Goal: Transaction & Acquisition: Book appointment/travel/reservation

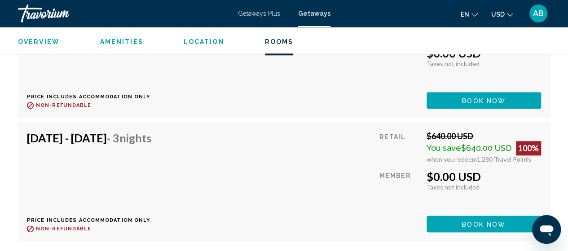
click at [243, 172] on div "[DATE] - [DATE] - 3 Nights Price includes accommodation only Refundable until :…" at bounding box center [284, 181] width 514 height 101
click at [537, 14] on span "AB" at bounding box center [538, 13] width 11 height 9
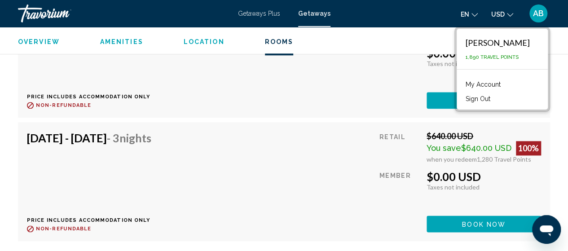
click at [564, 40] on div "Overview Amenities Location Rooms Search" at bounding box center [284, 41] width 568 height 28
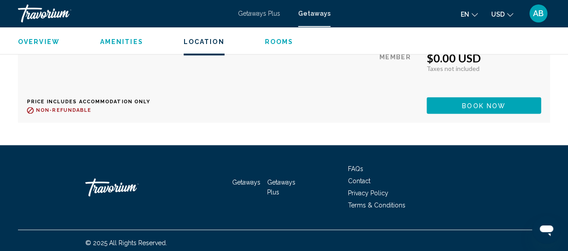
scroll to position [2226, 0]
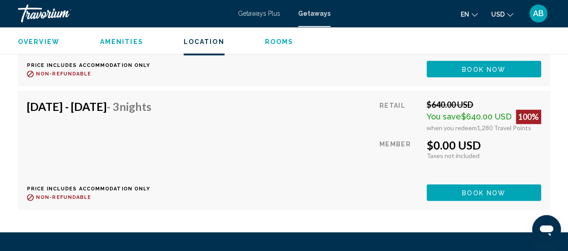
drag, startPoint x: 570, startPoint y: 17, endPoint x: 9, endPoint y: 0, distance: 561.6
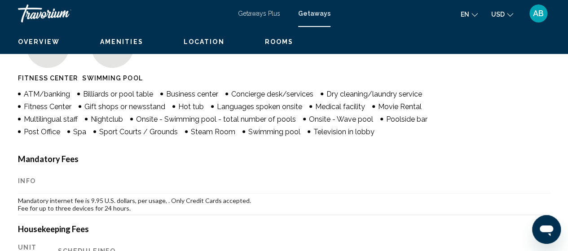
scroll to position [0, 0]
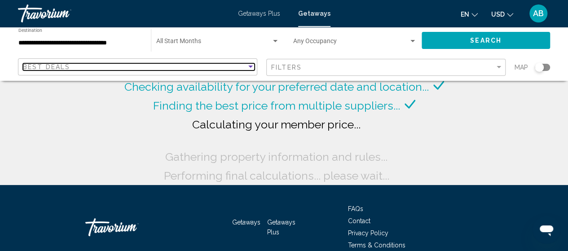
click at [251, 69] on div "Sort by" at bounding box center [250, 66] width 8 height 7
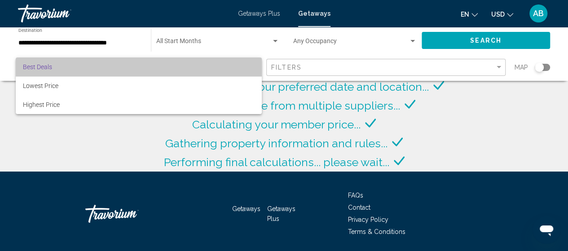
click at [105, 70] on span "Best Deals" at bounding box center [139, 66] width 232 height 19
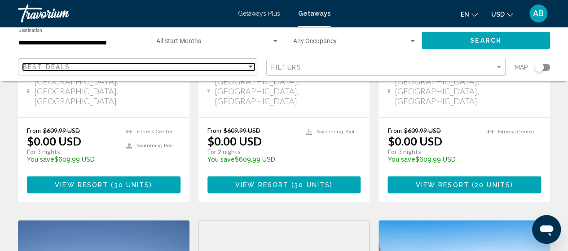
scroll to position [775, 0]
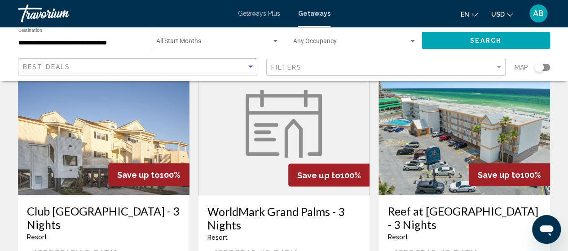
click at [408, 40] on div "Search widget" at bounding box center [412, 41] width 8 height 7
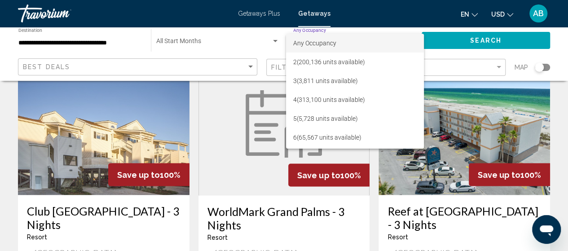
click at [179, 44] on div at bounding box center [284, 125] width 568 height 251
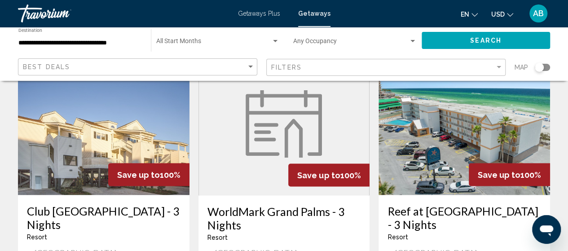
click at [179, 44] on span "Search widget" at bounding box center [213, 42] width 115 height 7
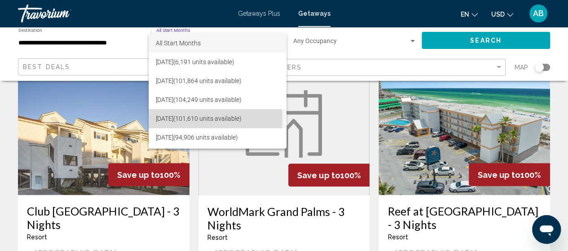
click at [188, 118] on span "[DATE] (101,610 units available)" at bounding box center [217, 118] width 123 height 19
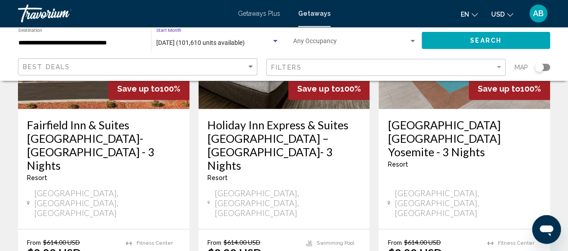
scroll to position [1232, 0]
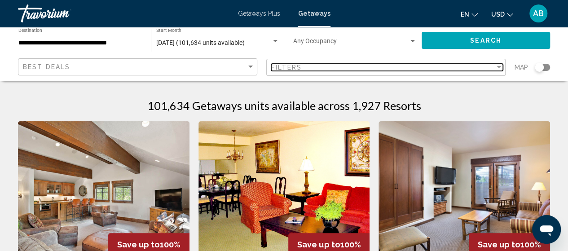
click at [500, 66] on div "Filter" at bounding box center [498, 67] width 8 height 7
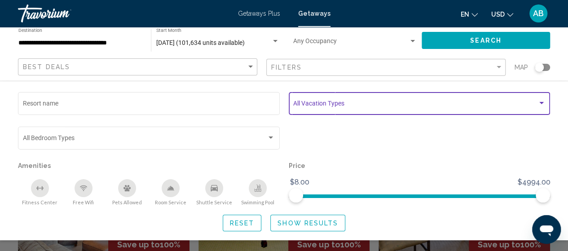
click at [540, 101] on div "Search widget" at bounding box center [541, 103] width 8 height 7
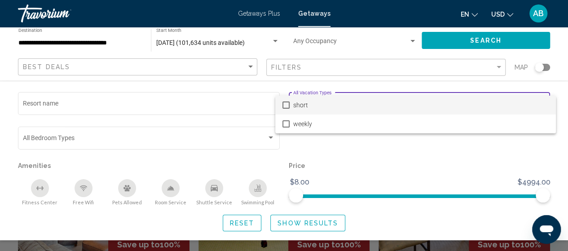
click at [323, 155] on div at bounding box center [284, 125] width 568 height 251
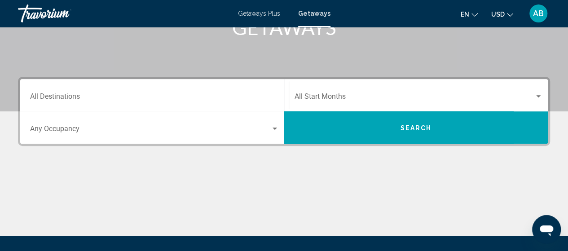
scroll to position [159, 0]
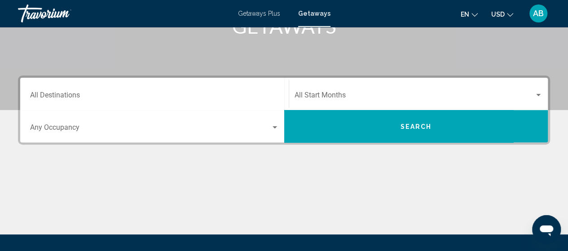
click at [100, 91] on div "Destination All Destinations" at bounding box center [154, 94] width 249 height 28
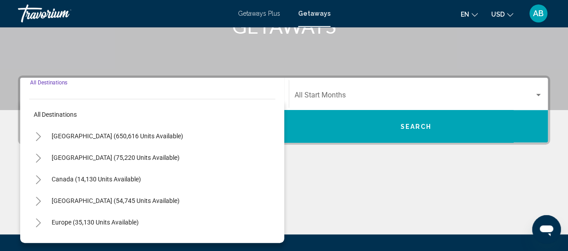
scroll to position [206, 0]
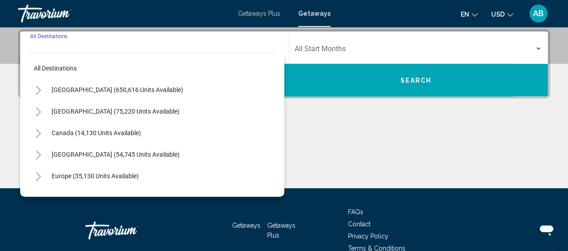
click at [100, 91] on span "[GEOGRAPHIC_DATA] (650,616 units available)" at bounding box center [117, 89] width 131 height 7
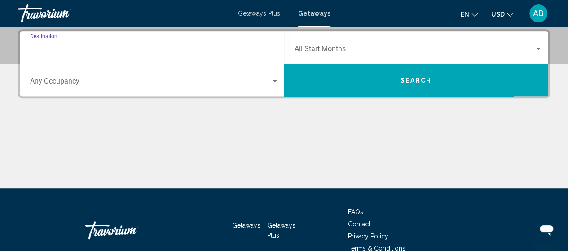
type input "**********"
click at [339, 44] on div "Start Month All Start Months" at bounding box center [418, 48] width 248 height 28
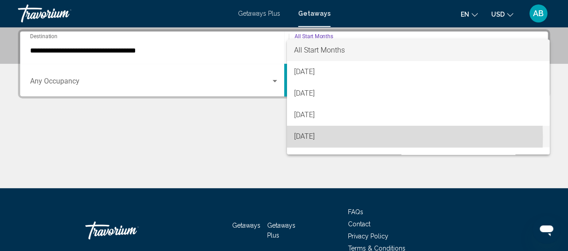
click at [312, 138] on span "[DATE]" at bounding box center [418, 137] width 248 height 22
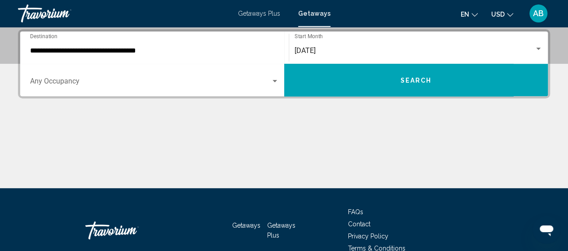
click at [75, 78] on div "Occupancy Any Occupancy" at bounding box center [154, 80] width 249 height 28
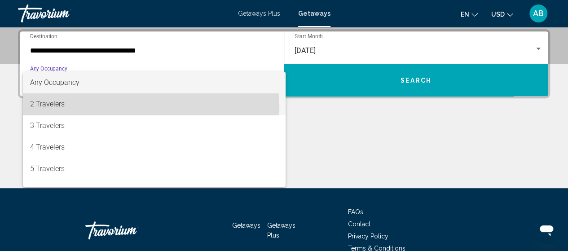
click at [56, 106] on span "2 Travelers" at bounding box center [154, 104] width 249 height 22
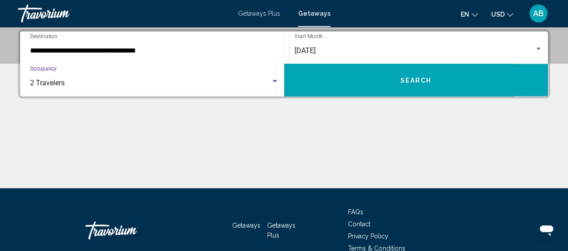
click at [276, 80] on div "Search widget" at bounding box center [274, 81] width 4 height 2
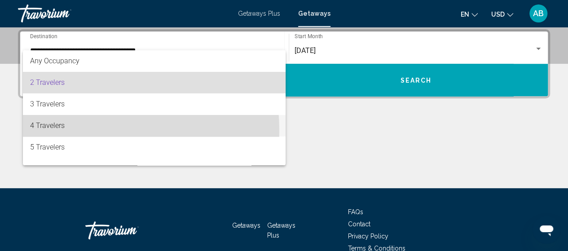
click at [71, 131] on span "4 Travelers" at bounding box center [154, 126] width 249 height 22
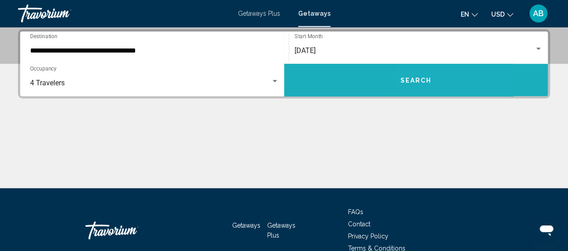
click at [426, 81] on span "Search" at bounding box center [415, 80] width 31 height 7
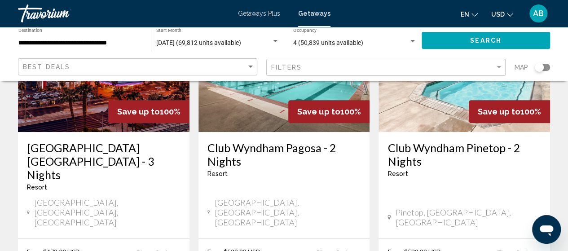
scroll to position [92, 0]
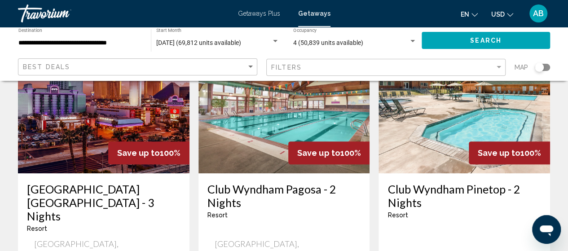
click at [68, 137] on img "Main content" at bounding box center [103, 102] width 171 height 144
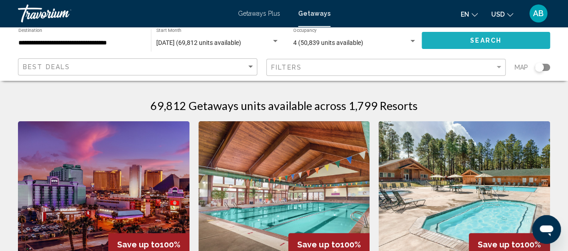
click at [514, 38] on button "Search" at bounding box center [485, 40] width 128 height 17
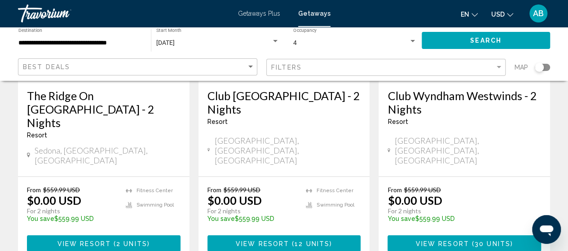
scroll to position [1291, 0]
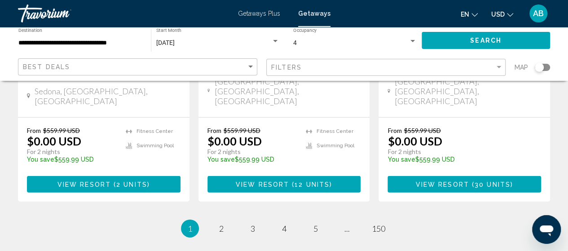
drag, startPoint x: 571, startPoint y: 101, endPoint x: 19, endPoint y: 5, distance: 560.6
click at [222, 223] on span "2" at bounding box center [221, 228] width 4 height 10
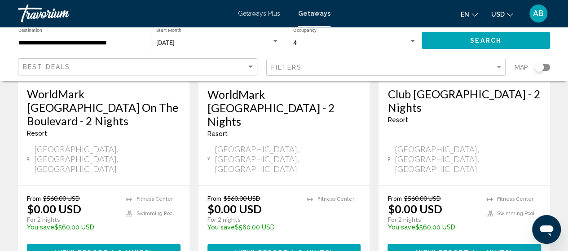
scroll to position [201, 0]
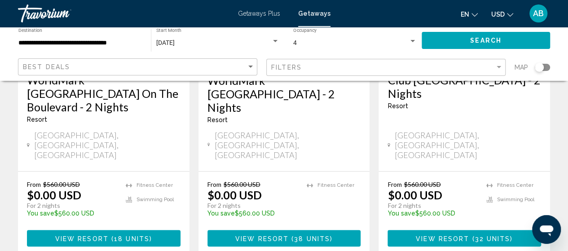
click at [447, 235] on span "View Resort" at bounding box center [442, 238] width 53 height 7
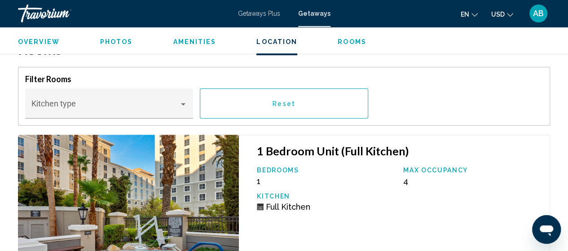
scroll to position [1882, 0]
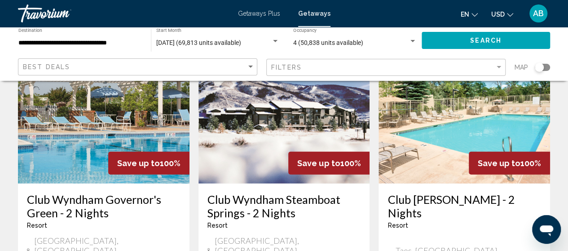
scroll to position [1141, 0]
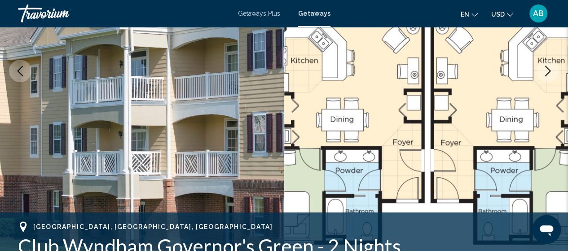
scroll to position [32, 0]
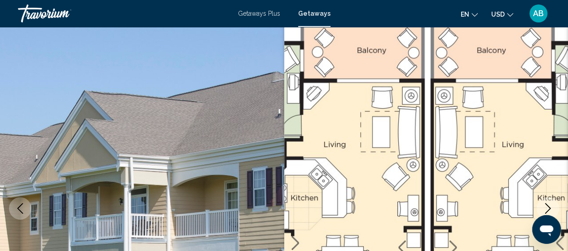
click at [547, 201] on button "Next image" at bounding box center [547, 208] width 22 height 22
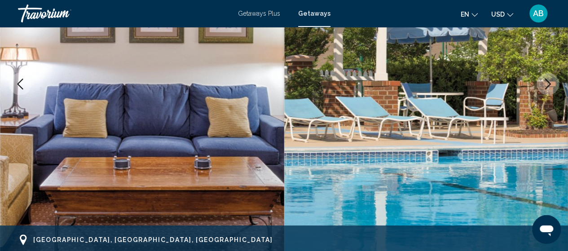
scroll to position [0, 0]
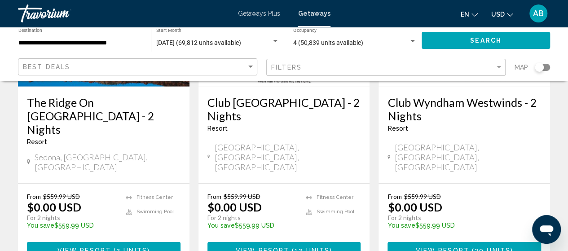
scroll to position [1291, 0]
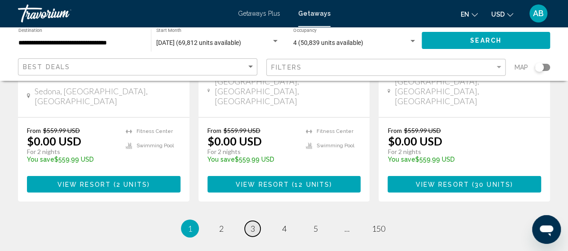
click at [245, 221] on link "page 3" at bounding box center [253, 229] width 16 height 16
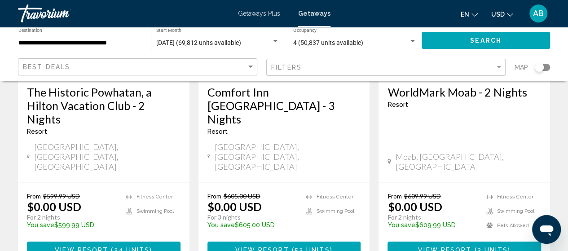
scroll to position [1236, 0]
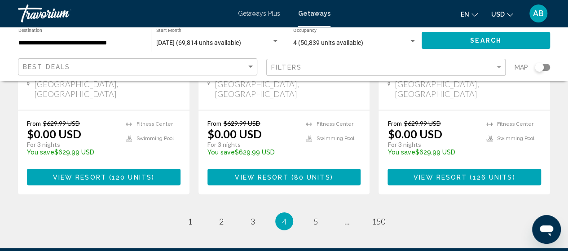
scroll to position [1233, 0]
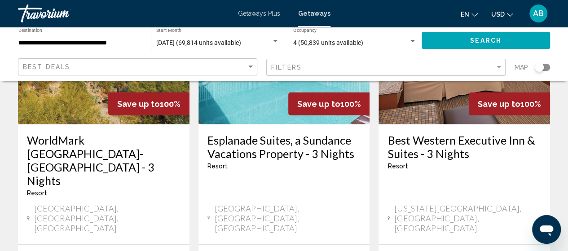
scroll to position [1202, 0]
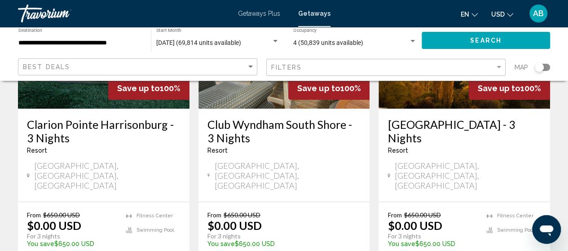
scroll to position [160, 0]
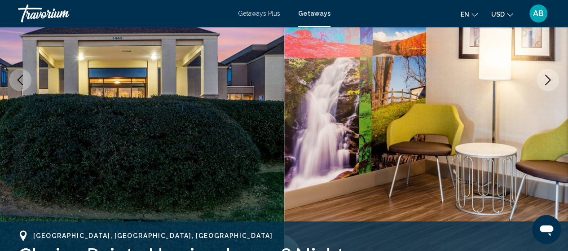
scroll to position [114, 0]
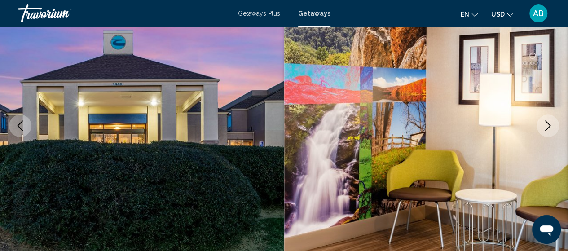
click at [550, 124] on icon "Next image" at bounding box center [547, 125] width 11 height 11
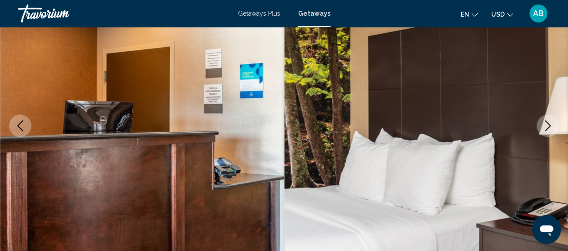
click at [530, 120] on img "Main content" at bounding box center [426, 126] width 284 height 426
click at [546, 122] on icon "Next image" at bounding box center [548, 125] width 6 height 11
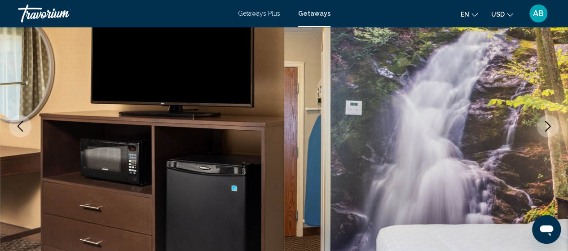
scroll to position [0, 0]
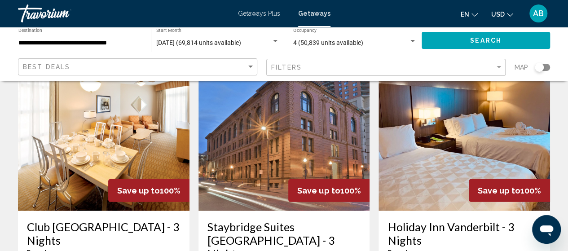
scroll to position [1099, 0]
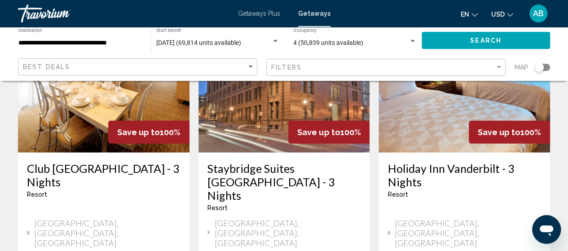
scroll to position [1158, 0]
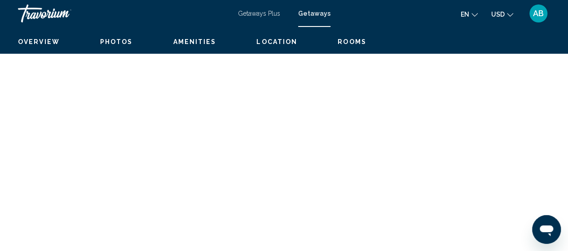
scroll to position [114, 0]
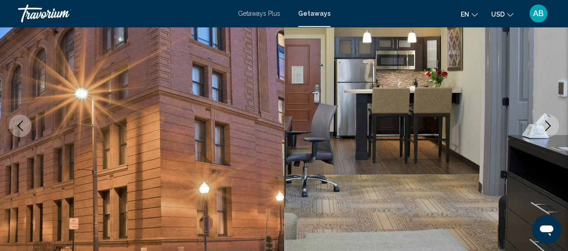
click at [548, 122] on icon "Next image" at bounding box center [547, 125] width 11 height 11
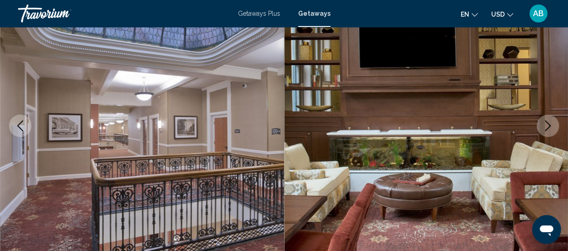
click at [547, 122] on icon "Next image" at bounding box center [547, 125] width 11 height 11
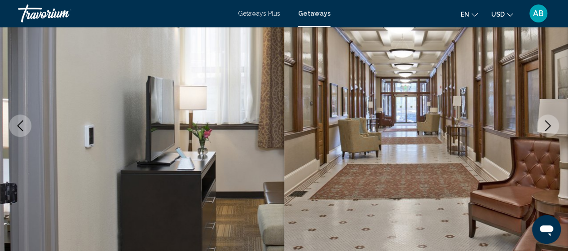
click at [547, 122] on icon "Next image" at bounding box center [547, 125] width 11 height 11
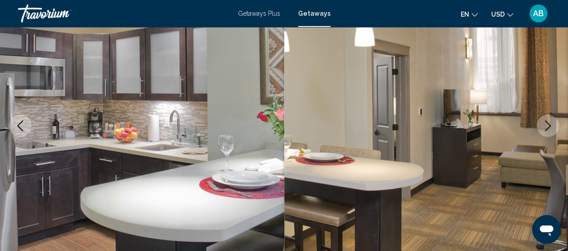
click at [547, 122] on icon "Next image" at bounding box center [547, 125] width 11 height 11
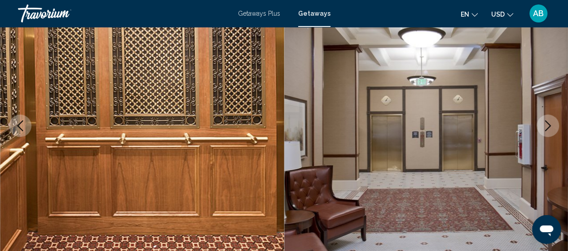
click at [547, 122] on icon "Next image" at bounding box center [547, 125] width 11 height 11
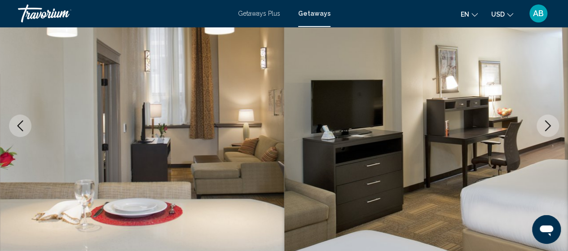
click at [546, 122] on icon "Next image" at bounding box center [547, 125] width 11 height 11
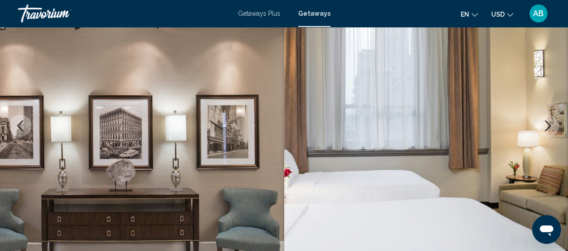
drag, startPoint x: 544, startPoint y: 122, endPoint x: 535, endPoint y: 120, distance: 9.2
click at [543, 122] on icon "Next image" at bounding box center [547, 125] width 11 height 11
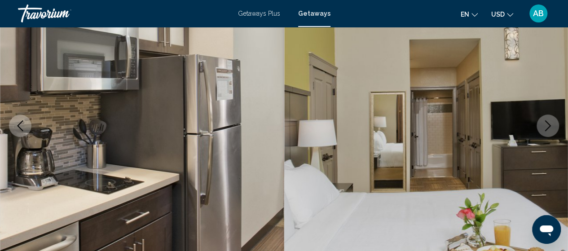
click at [547, 120] on button "Next image" at bounding box center [547, 125] width 22 height 22
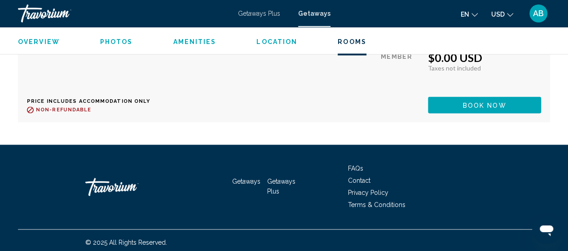
scroll to position [0, 0]
